Goal: Navigation & Orientation: Find specific page/section

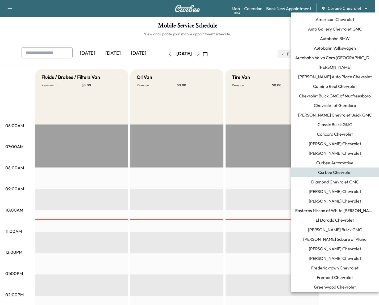
click at [353, 7] on body "Support Log Out Map Beta Calendar Book New Appointment Curbee Chevrolet *******…" at bounding box center [189, 152] width 379 height 305
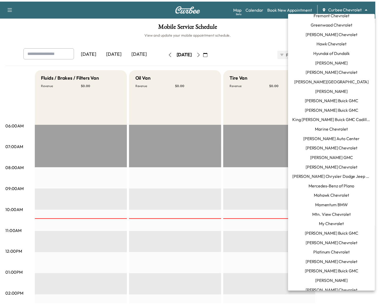
scroll to position [273, 0]
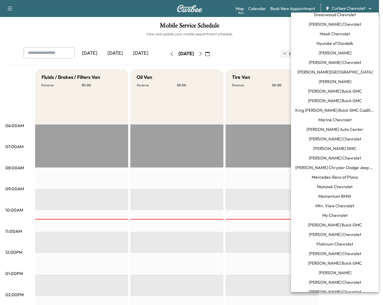
click at [336, 194] on span "Momentum BMW" at bounding box center [334, 196] width 33 height 6
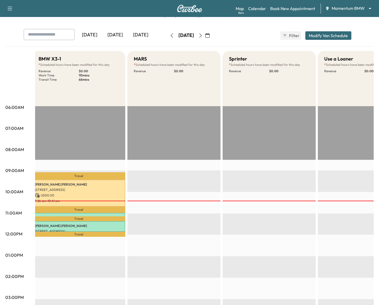
scroll to position [0, 3]
click at [209, 37] on icon "button" at bounding box center [207, 35] width 4 height 4
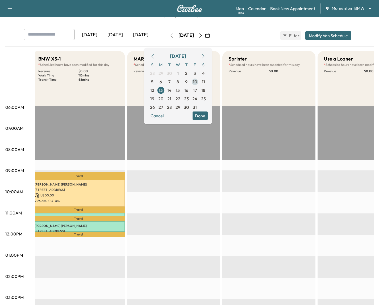
click at [199, 83] on span "10" at bounding box center [195, 82] width 9 height 9
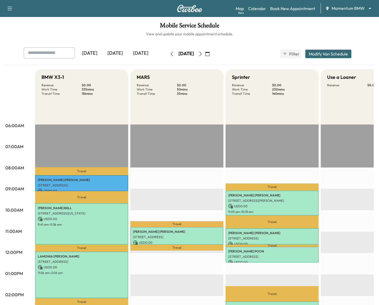
click at [121, 53] on div "[DATE]" at bounding box center [115, 53] width 26 height 12
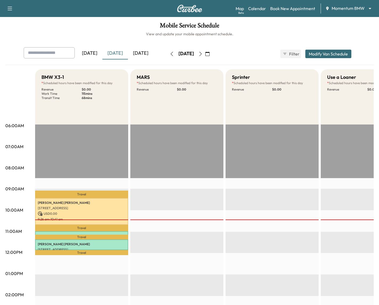
click at [241, 46] on div "Mobile Service Schedule View and update your mobile appointment schedule. Yeste…" at bounding box center [189, 245] width 379 height 456
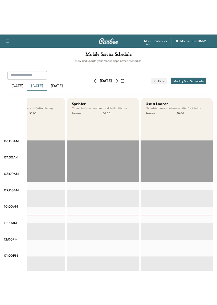
scroll to position [0, 139]
